Goal: Check status: Check status

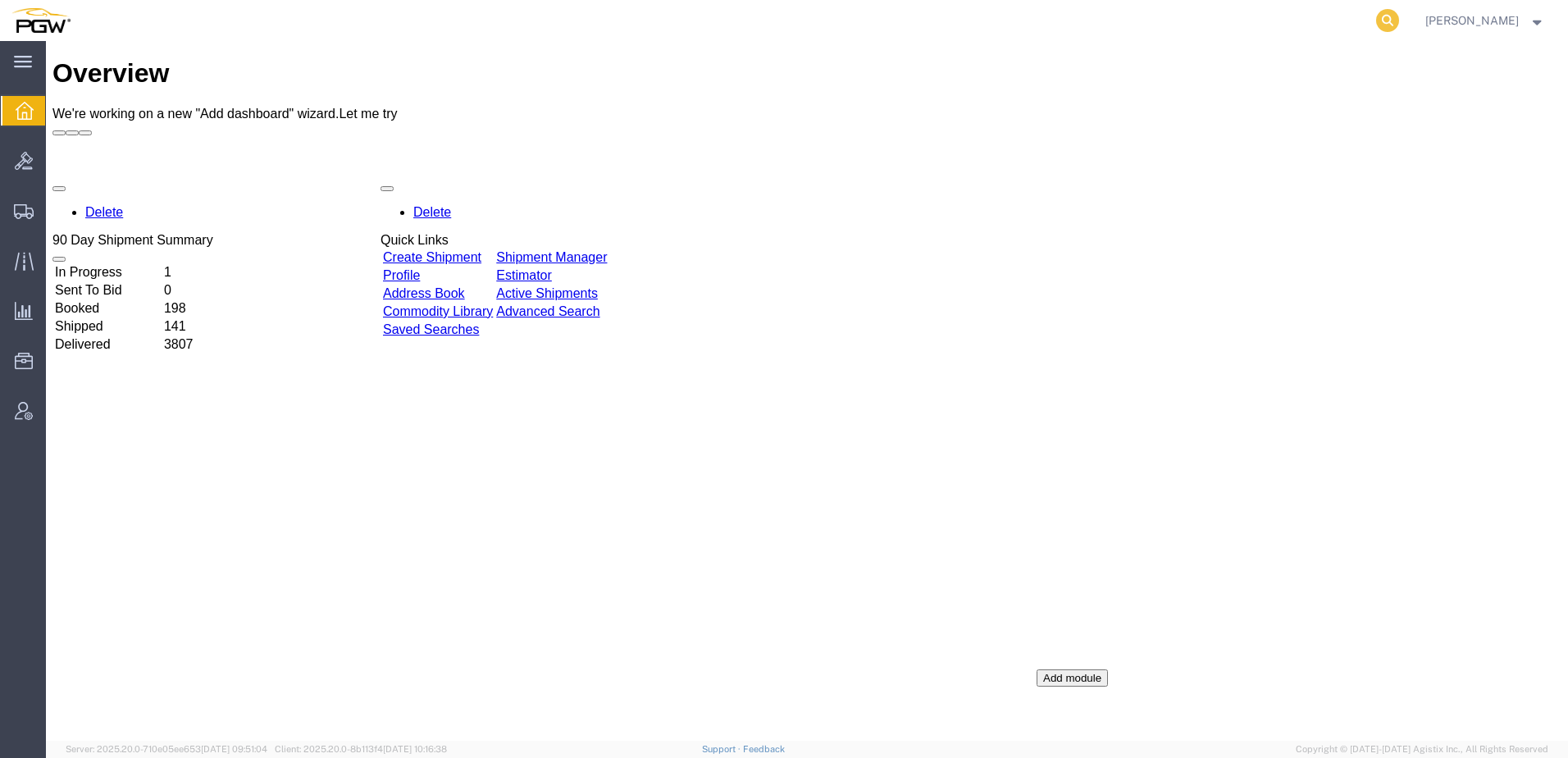
click at [1399, 16] on icon at bounding box center [1387, 20] width 23 height 23
click at [1186, 38] on input "search" at bounding box center [1127, 20] width 499 height 39
paste input "56969259"
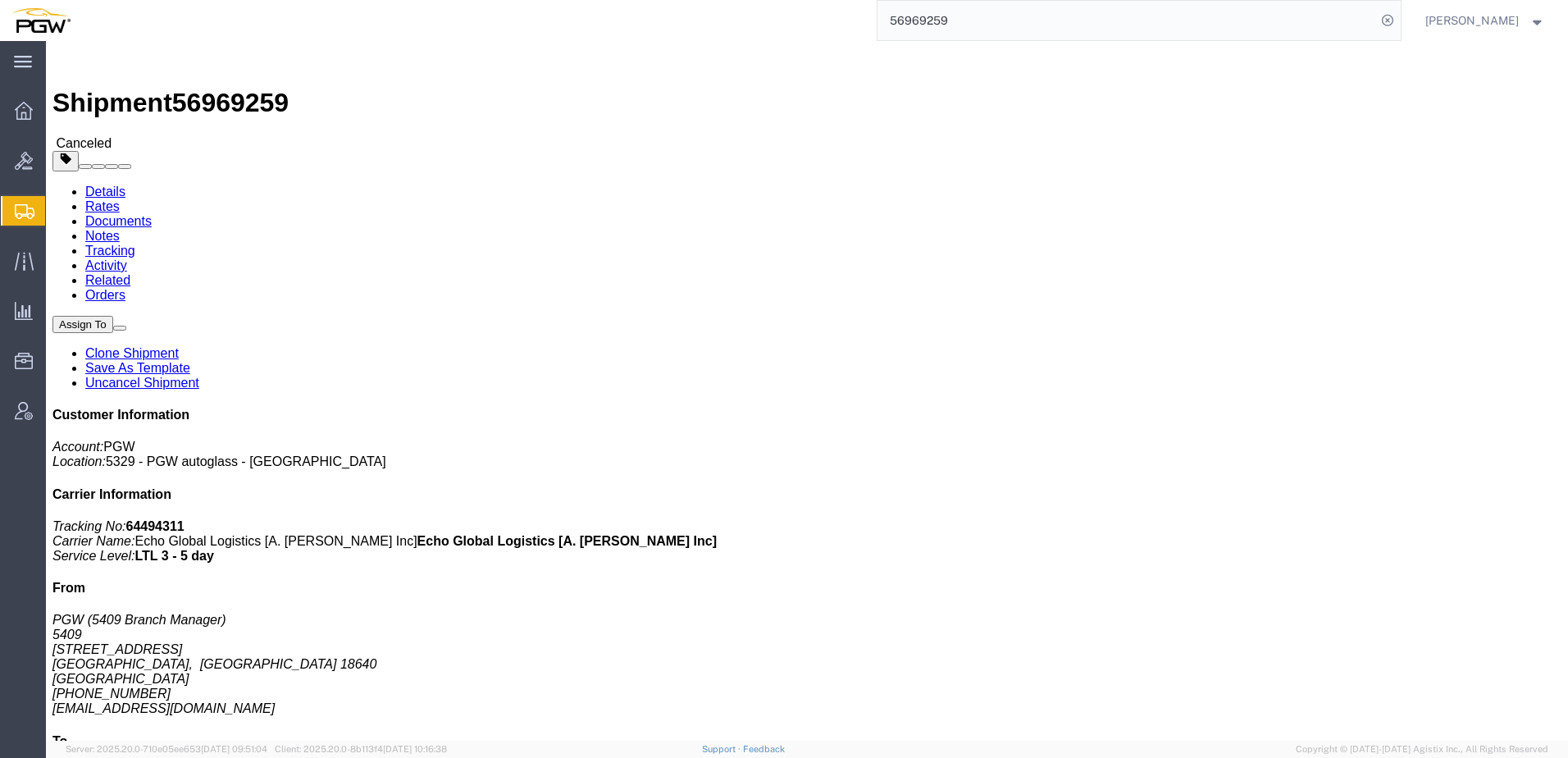
click div "Leg 1 - Less than Truckload Vehicle 1: Straight Truck"
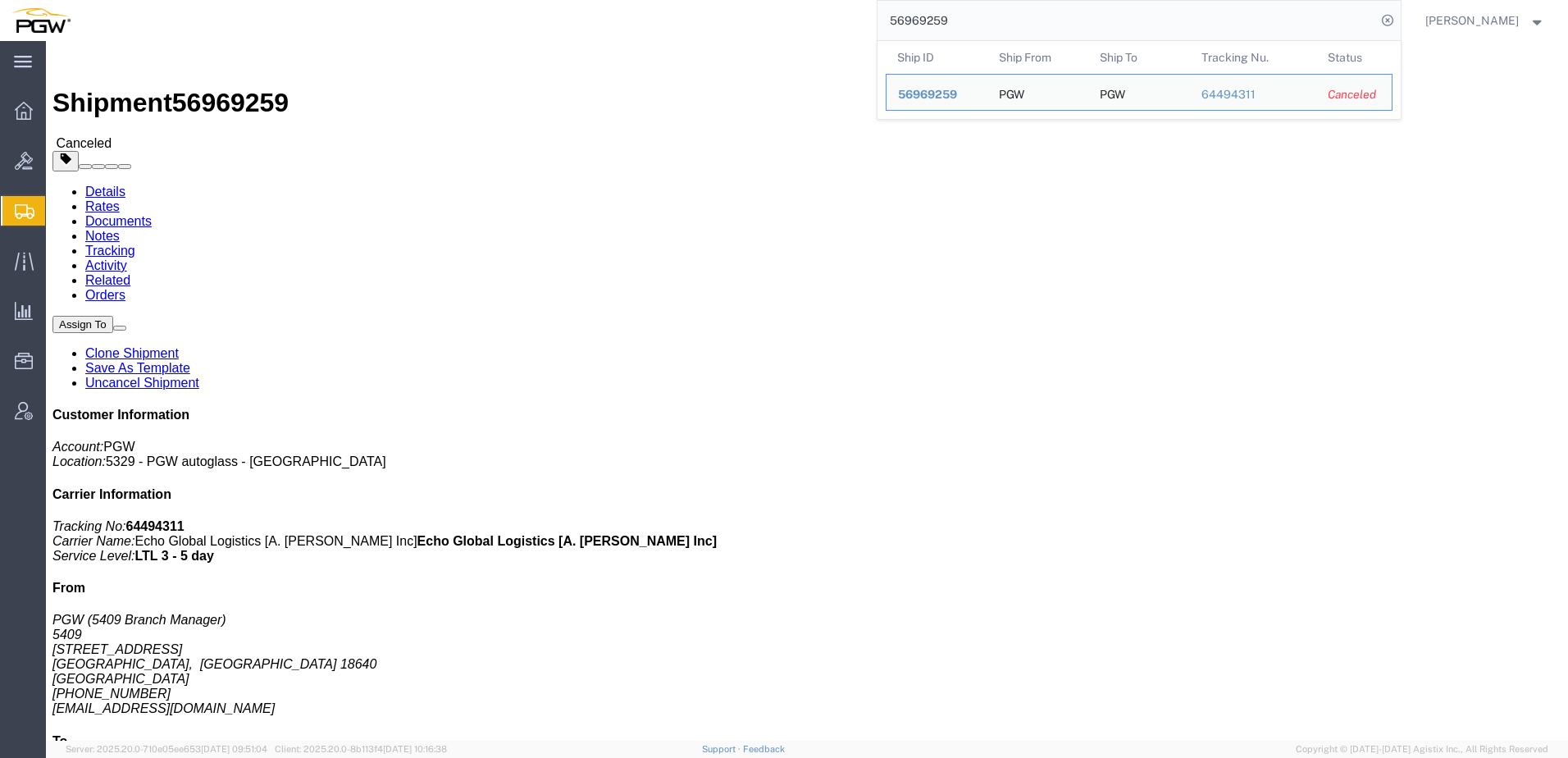
drag, startPoint x: 1031, startPoint y: 21, endPoint x: -208, endPoint y: -25, distance: 1239.9
click at [0, 0] on html "main_menu Created with Sketch. Collapse Menu Overview Bids Shipments Shipment M…" at bounding box center [784, 379] width 1568 height 758
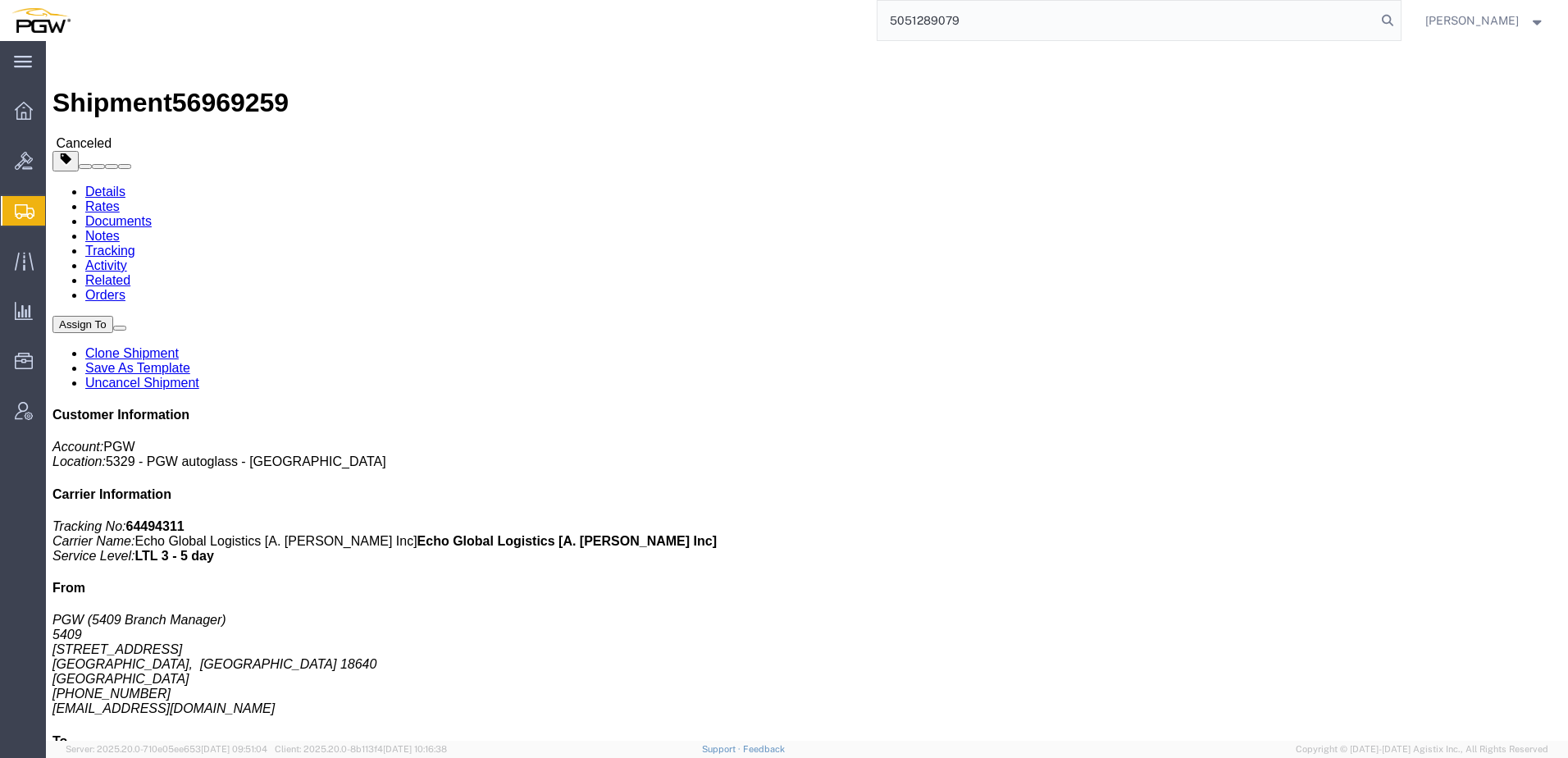
type input "5051289079"
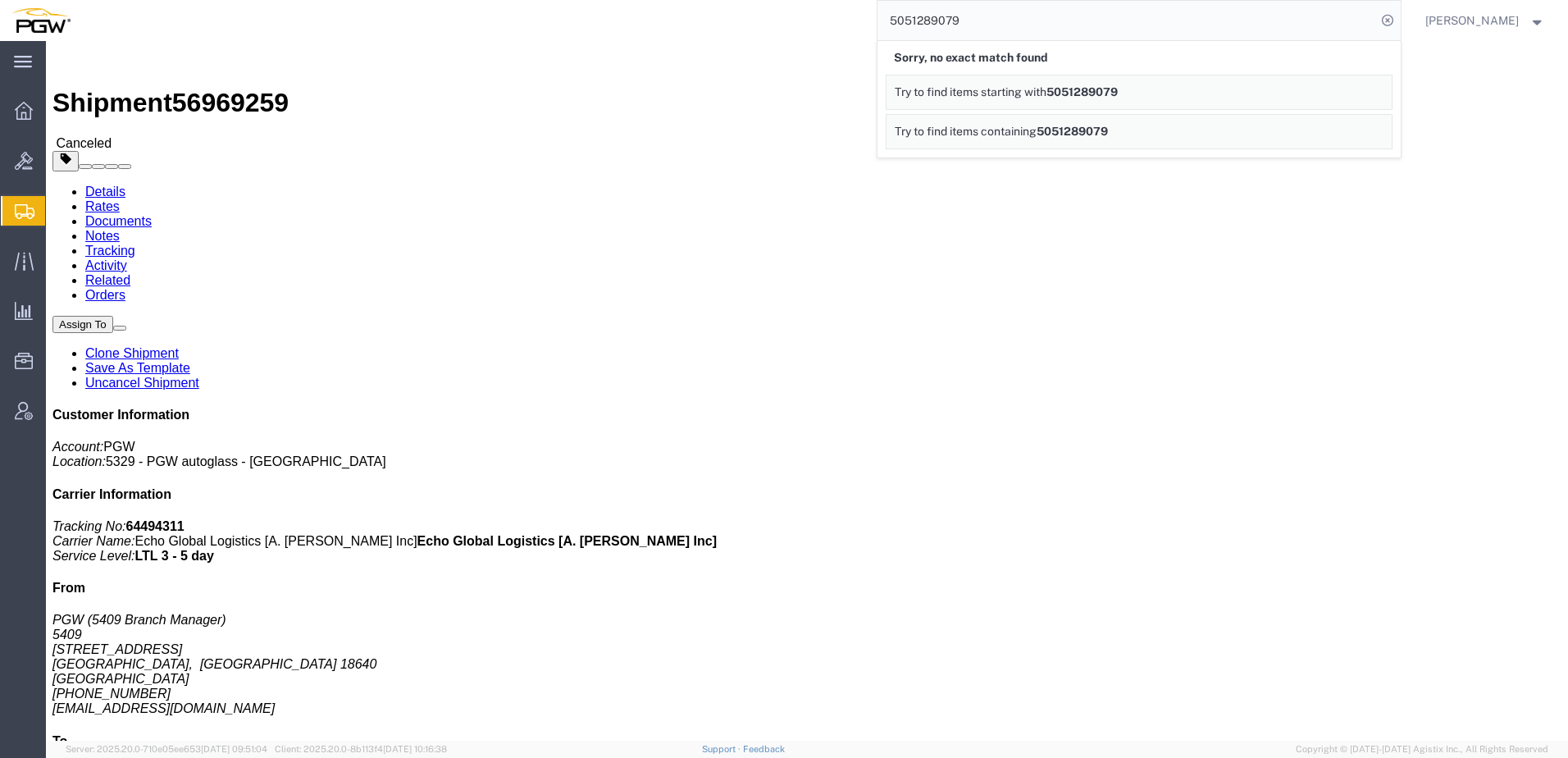
click at [0, 0] on span "Shipment Manager" at bounding box center [0, 0] width 0 height 0
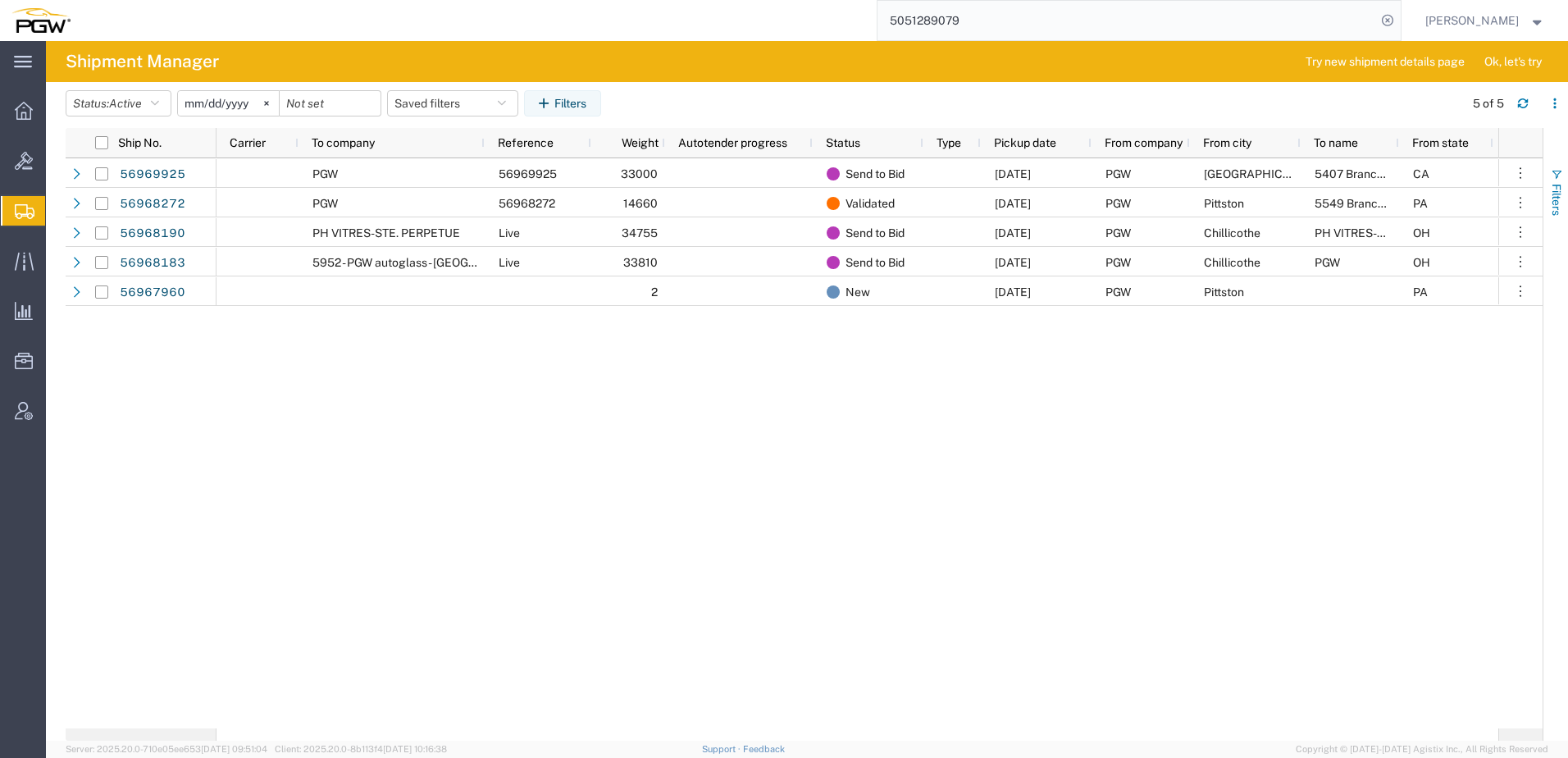
click at [1558, 198] on span "Filters" at bounding box center [1556, 199] width 13 height 32
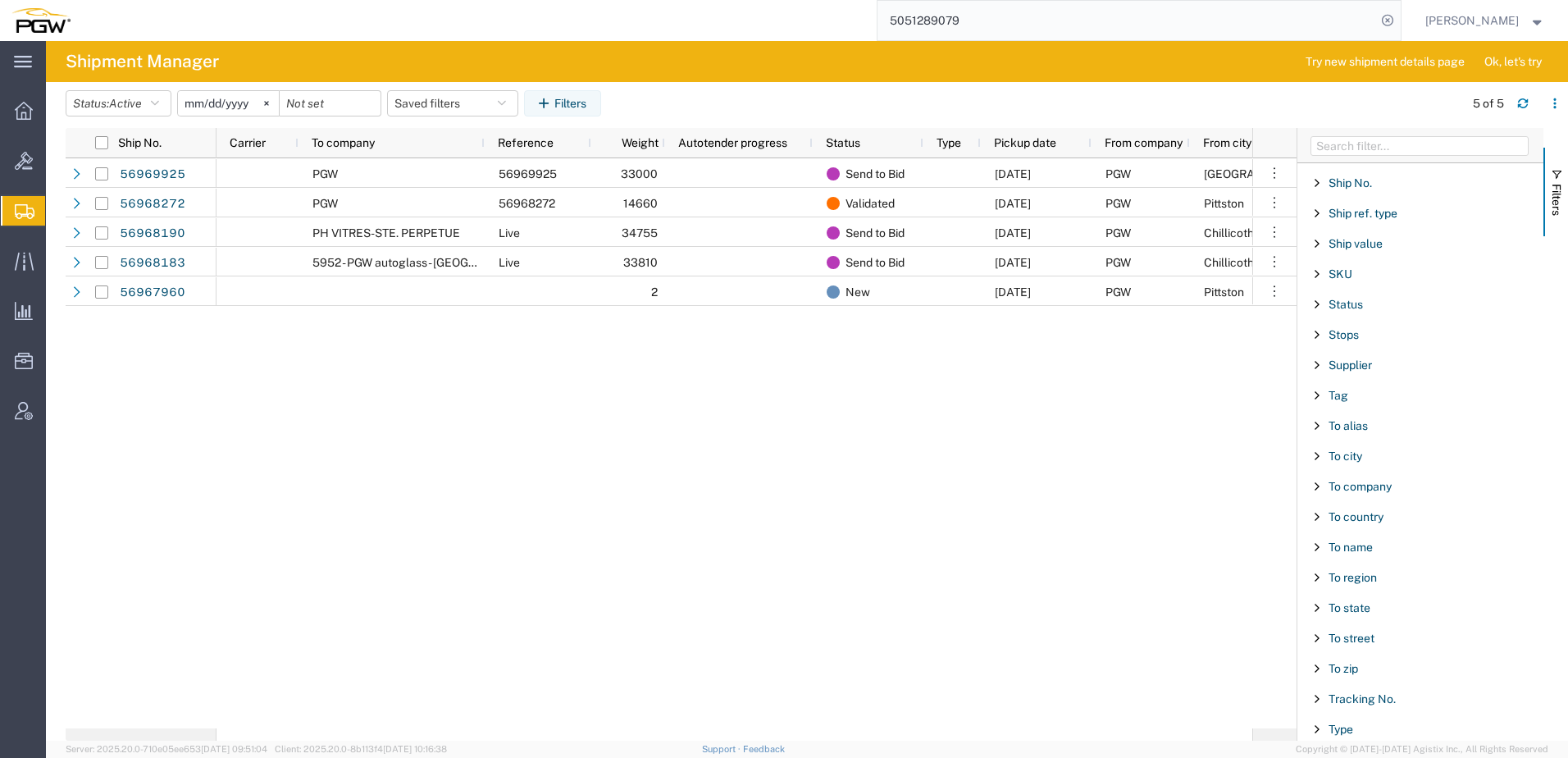
scroll to position [1395, 0]
click at [1356, 669] on span "To zip" at bounding box center [1343, 667] width 30 height 13
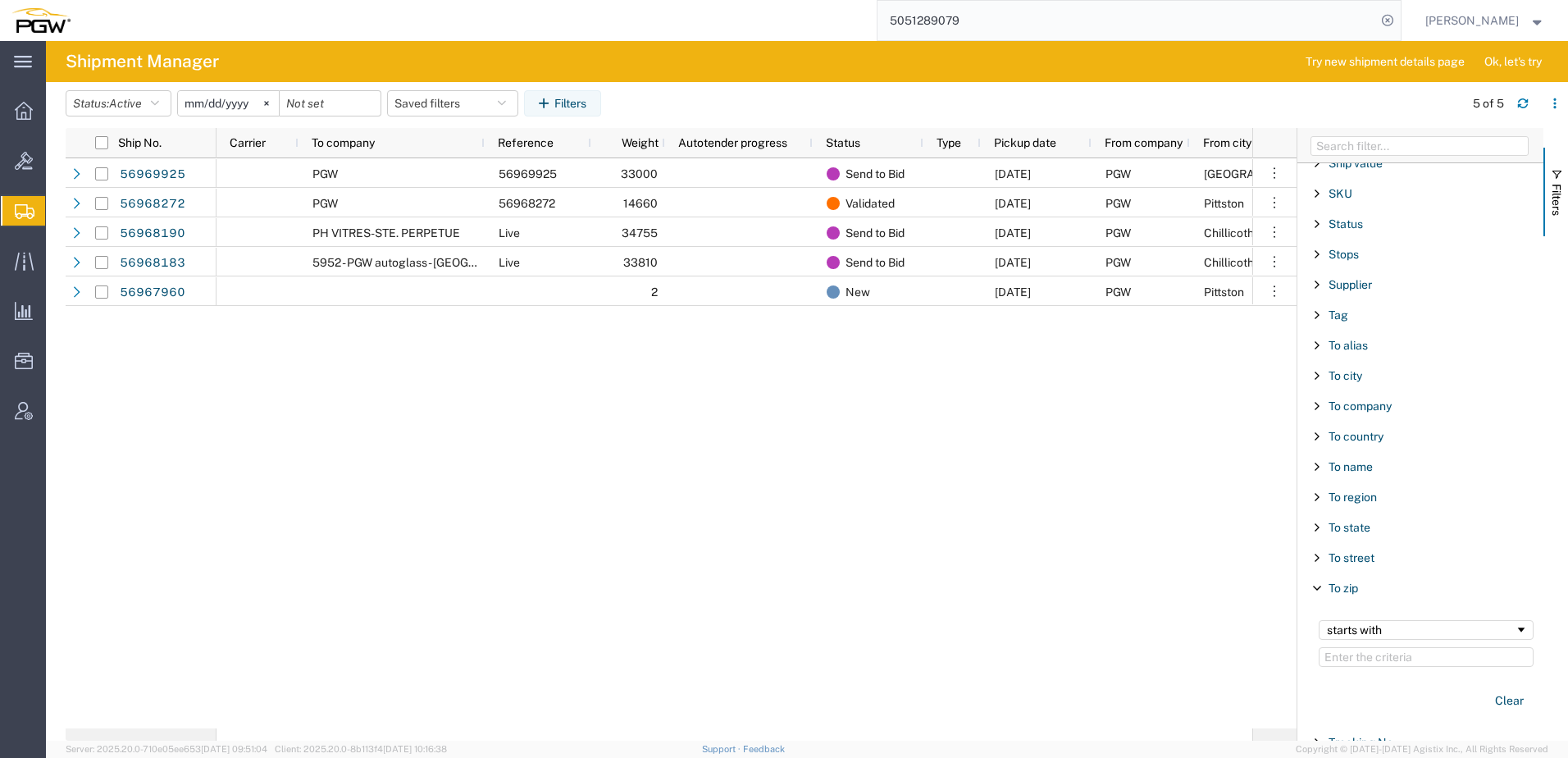
scroll to position [1550, 0]
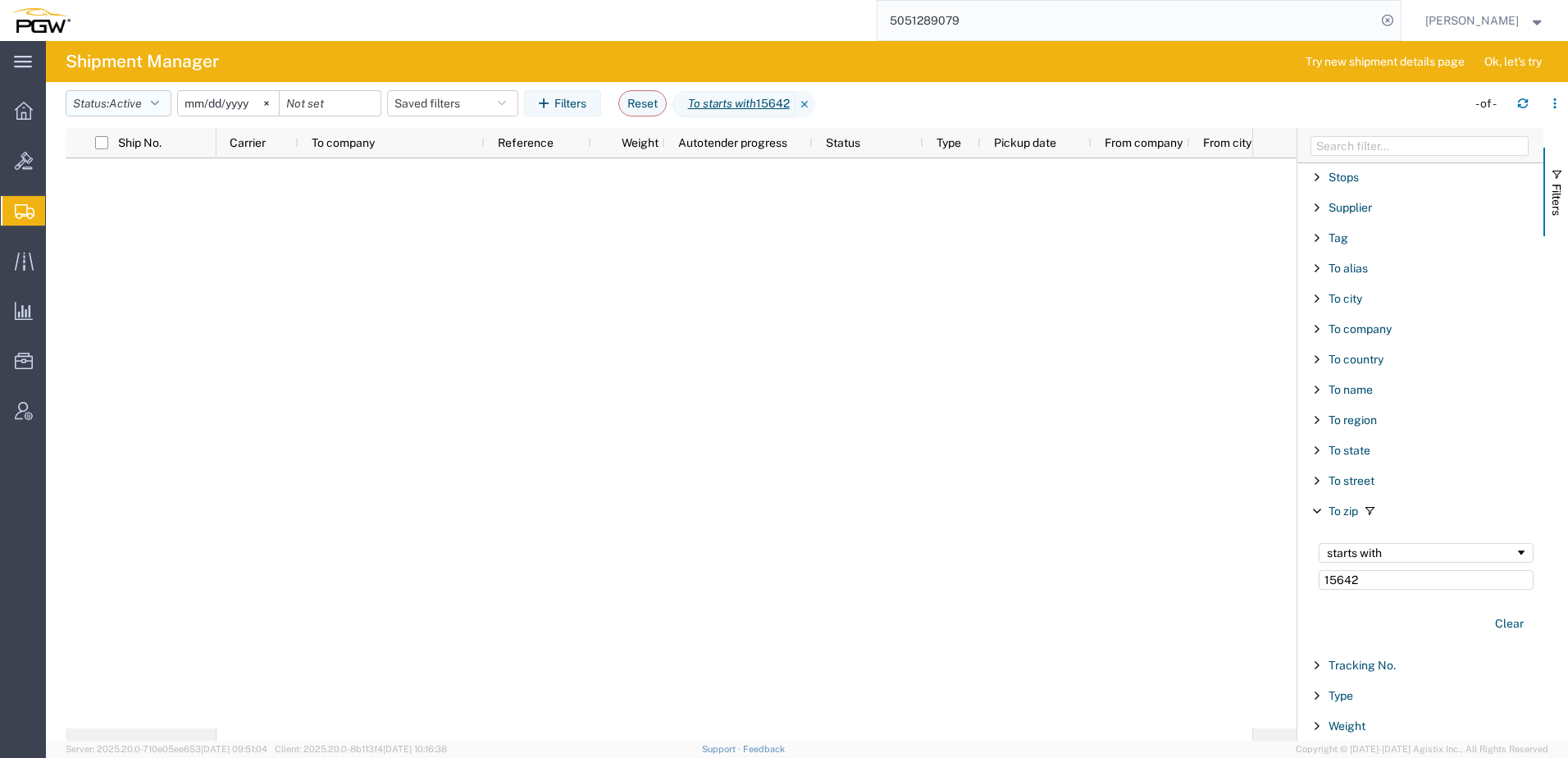
type input "15642"
click at [128, 103] on span "Active" at bounding box center [125, 104] width 33 height 13
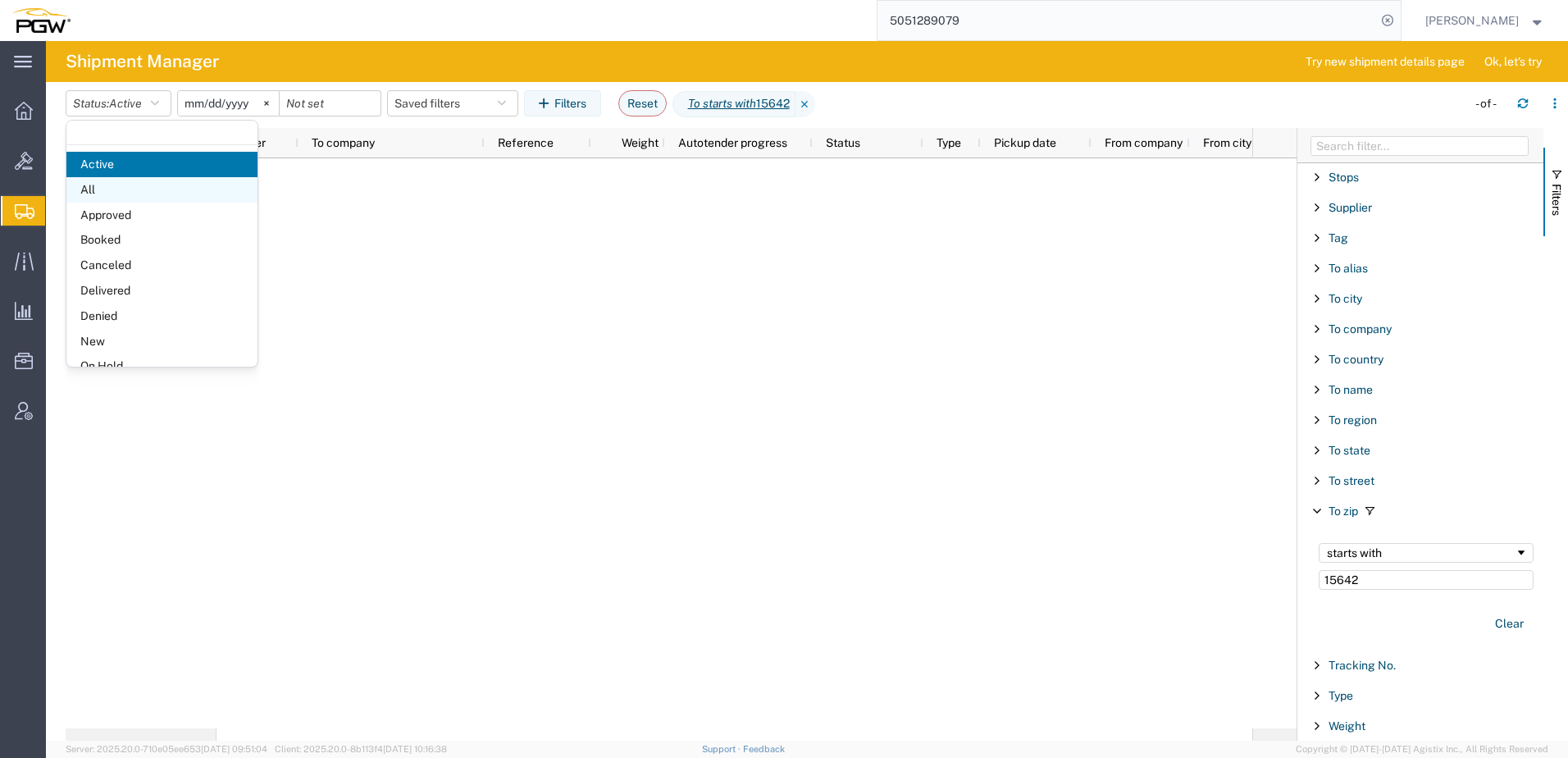
click at [102, 193] on span "All" at bounding box center [162, 190] width 191 height 25
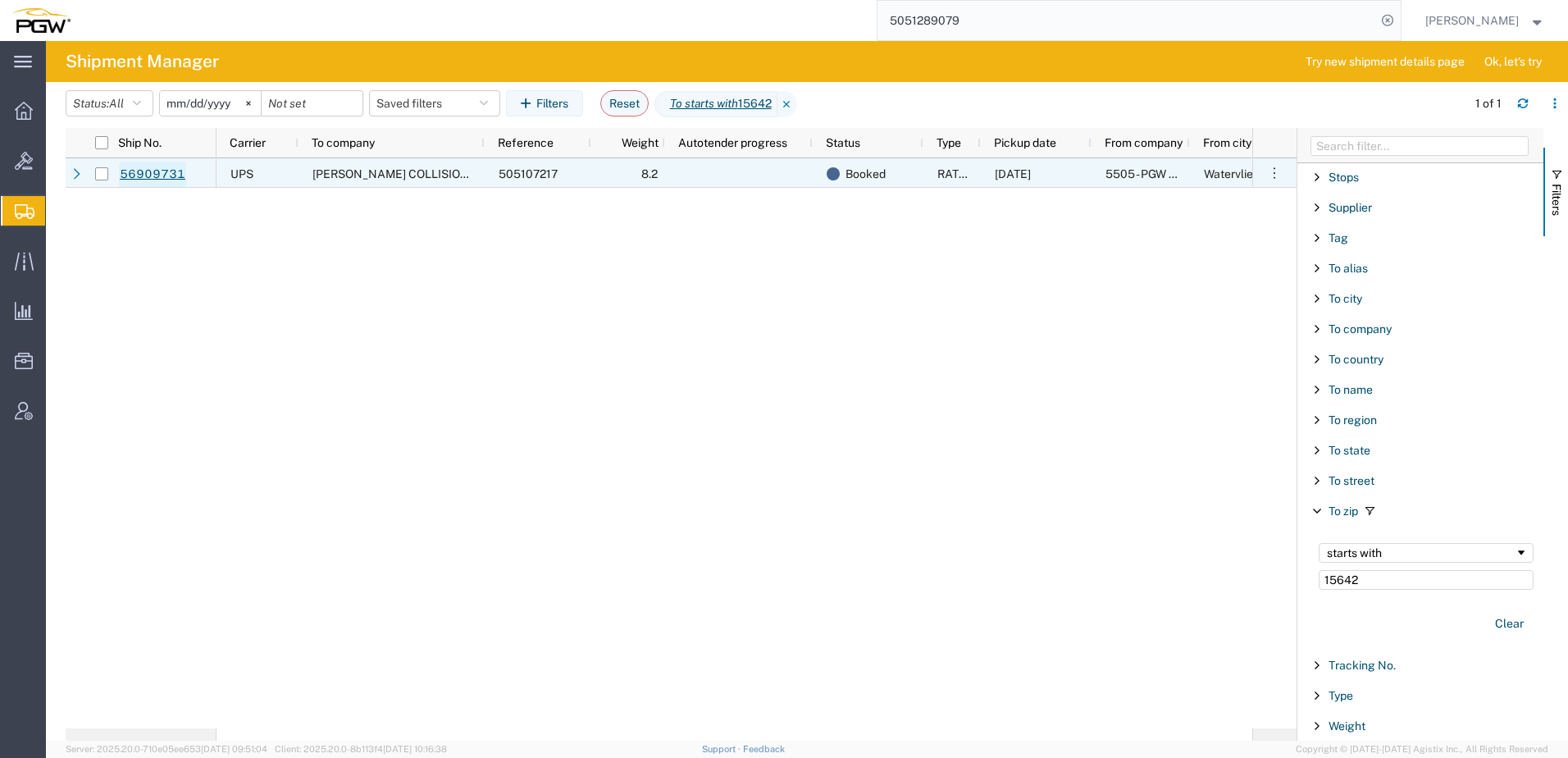
click at [147, 174] on link "56909731" at bounding box center [153, 174] width 67 height 26
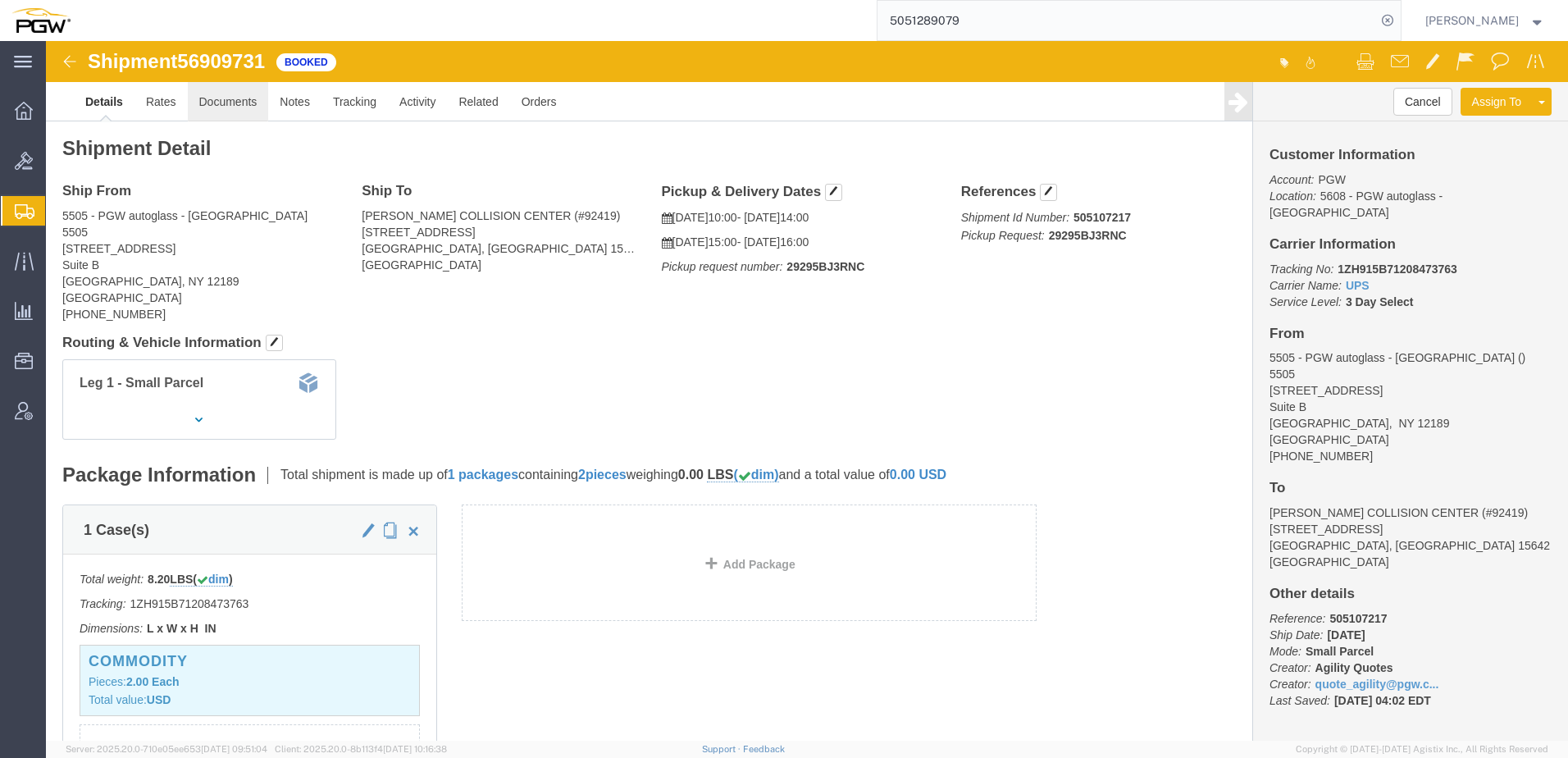
click link "Documents"
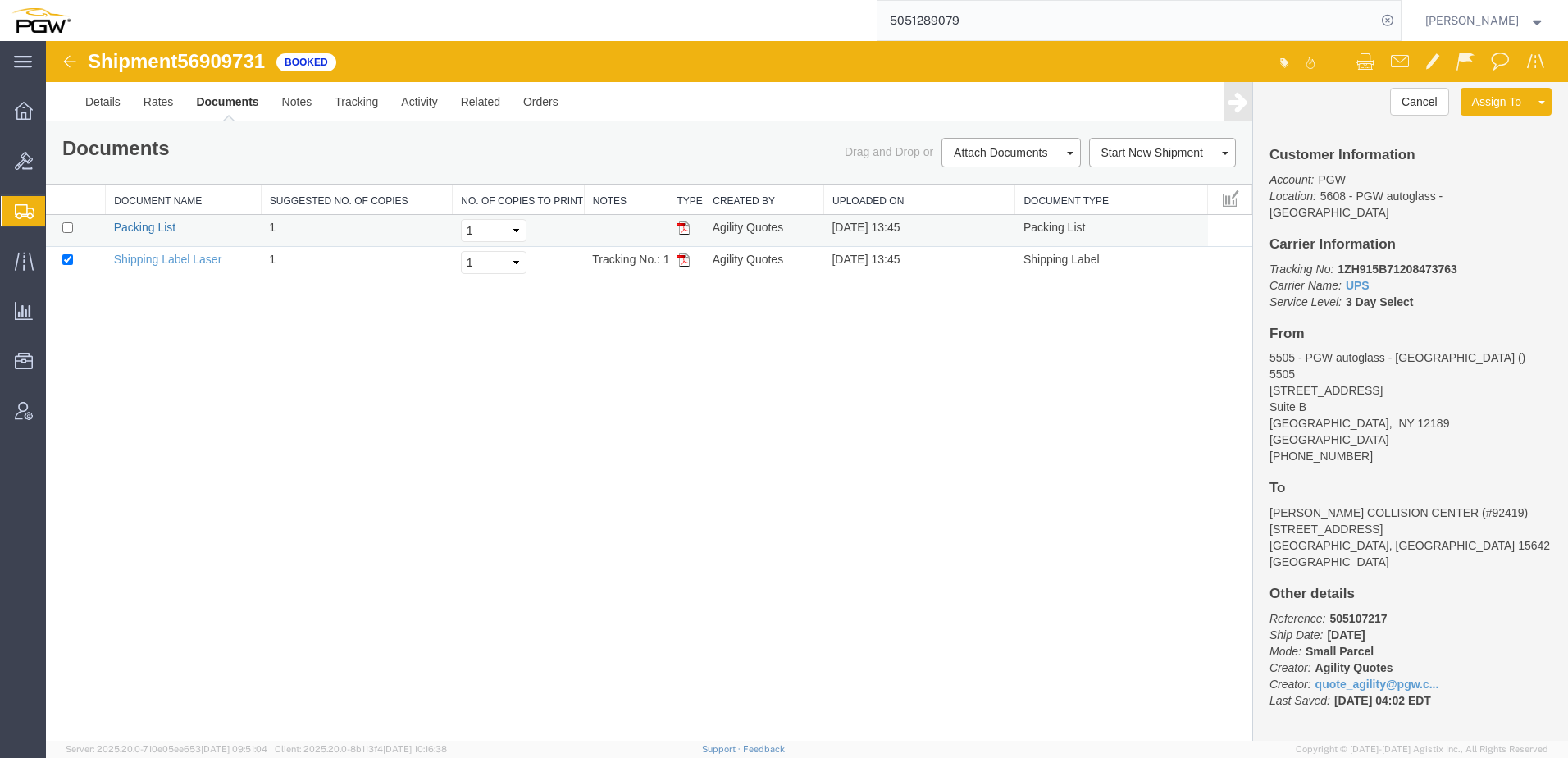
click at [150, 227] on link "Packing List" at bounding box center [145, 227] width 62 height 13
click at [138, 262] on link "Shipping Label Laser" at bounding box center [168, 260] width 109 height 13
click at [400, 95] on link "Activity" at bounding box center [418, 101] width 59 height 39
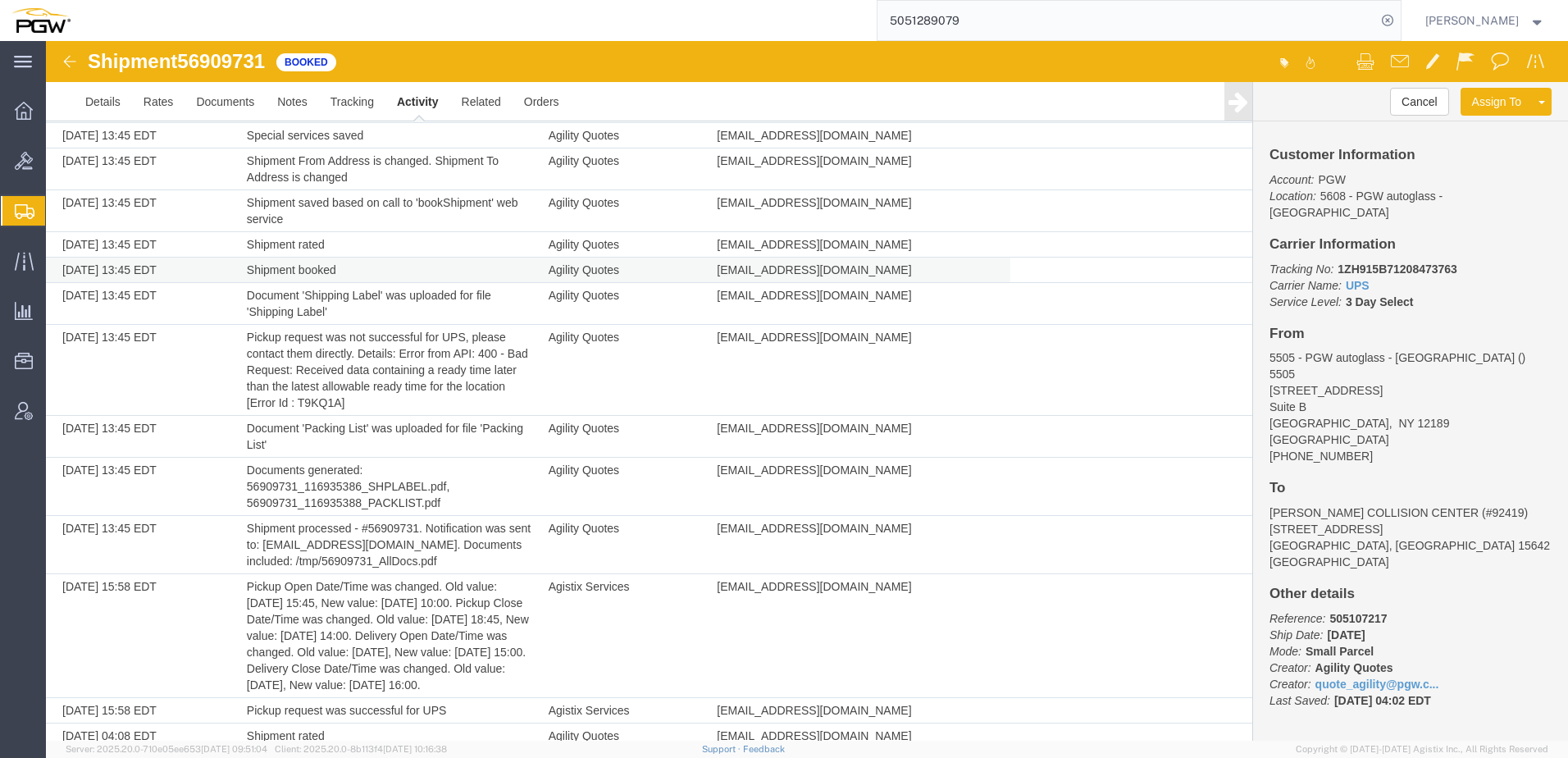
scroll to position [310, 0]
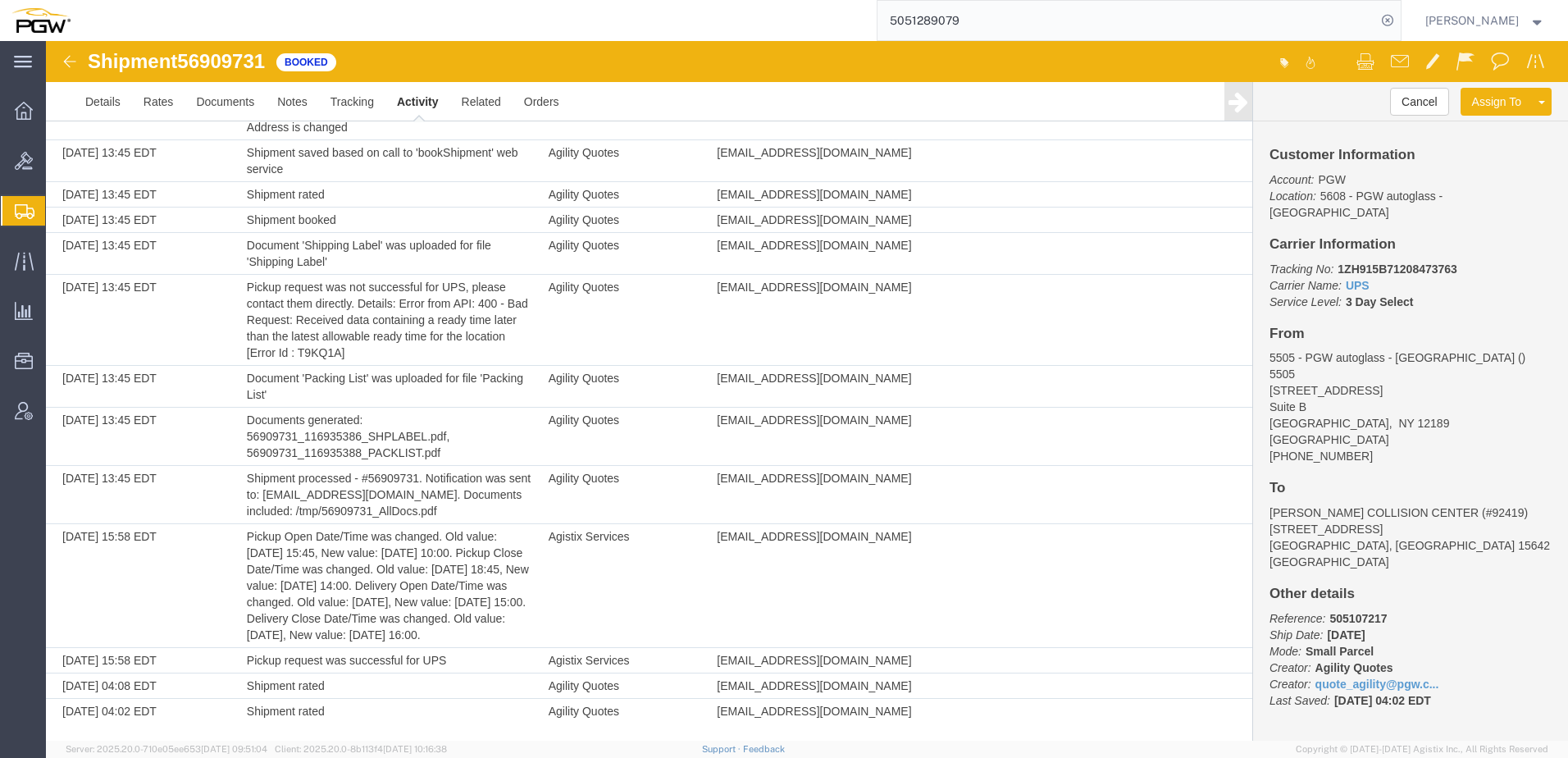
click at [0, 0] on span "Shipment Manager" at bounding box center [0, 0] width 0 height 0
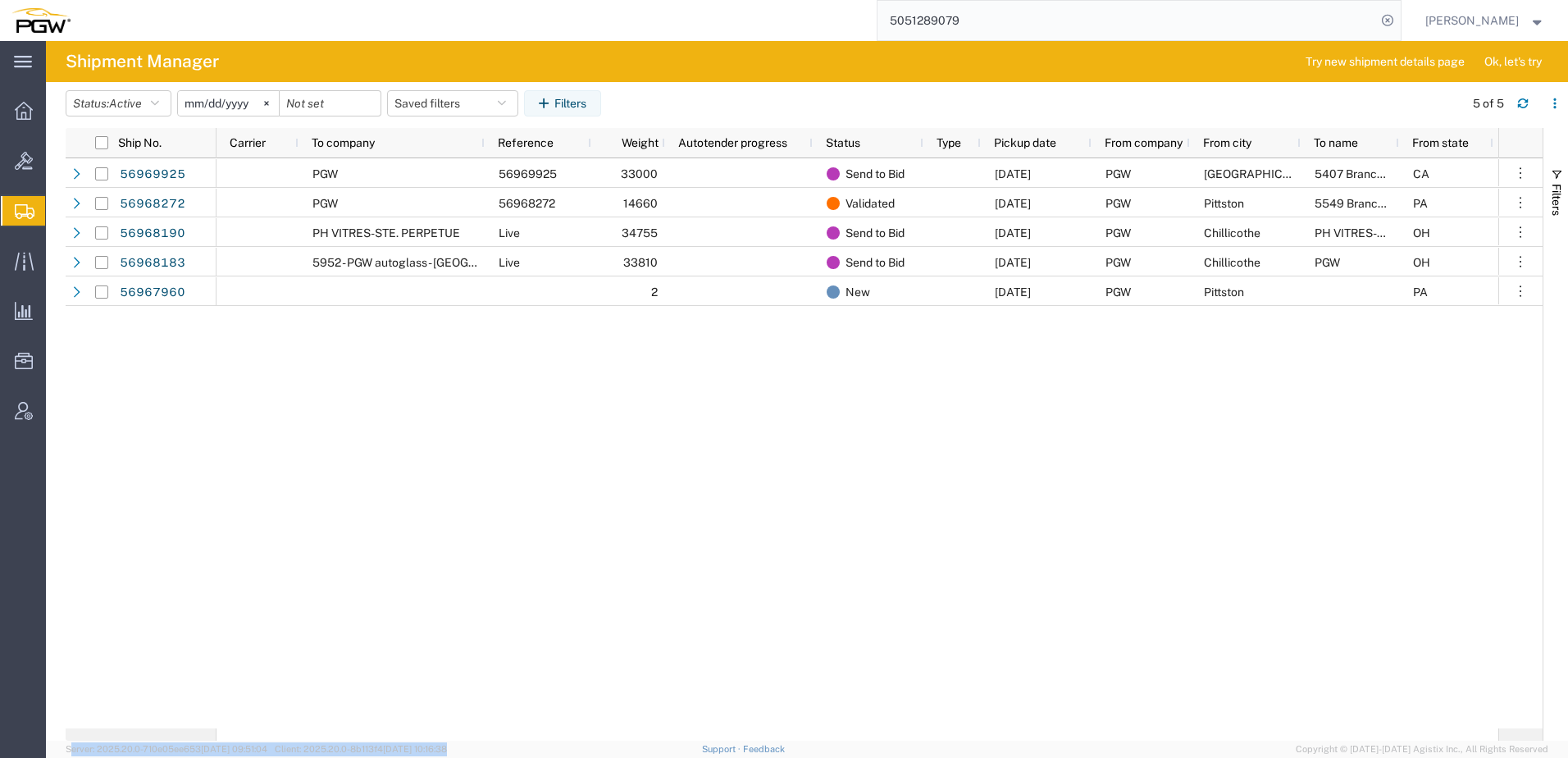
drag, startPoint x: 704, startPoint y: 741, endPoint x: 908, endPoint y: 729, distance: 204.4
click at [908, 729] on div "Shipment Manager Try new shipment details page Ok, let's try Status: Active Act…" at bounding box center [807, 399] width 1522 height 717
